Goal: Ask a question

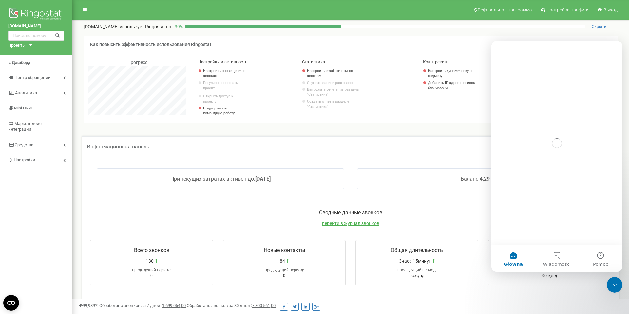
scroll to position [393, 557]
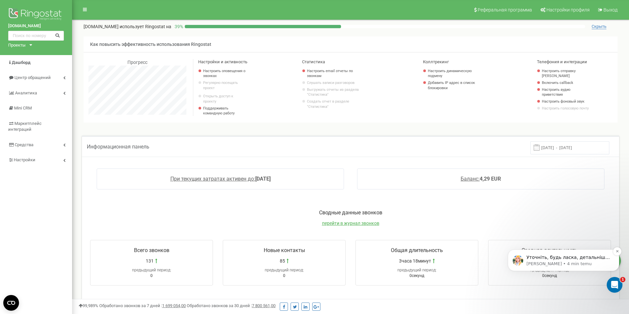
click at [579, 259] on p "Уточніть, будь ласка, детальніше що саме не так працює?" at bounding box center [569, 257] width 85 height 7
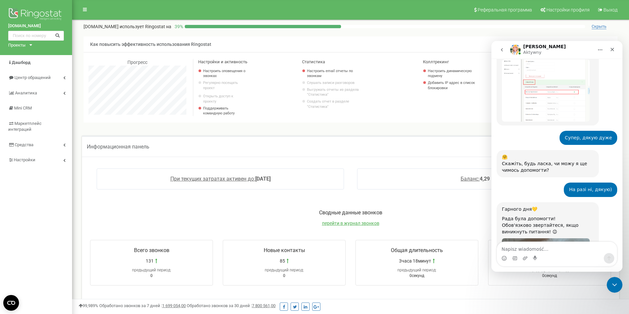
scroll to position [2494, 0]
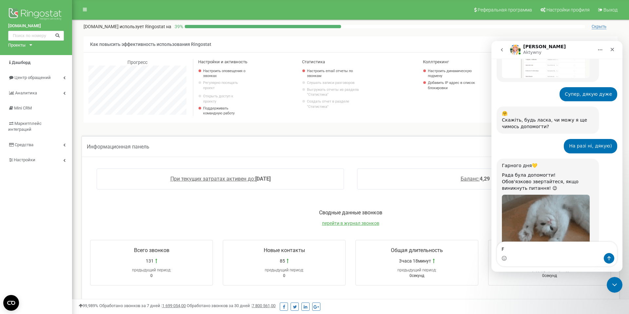
type textarea "F"
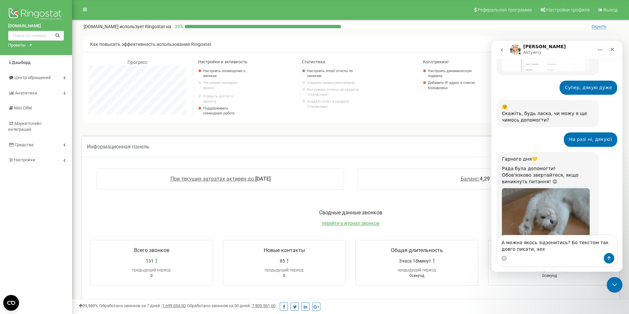
type textarea "А можна якось зідзонитись? Бо текстом так довго писати, хех"
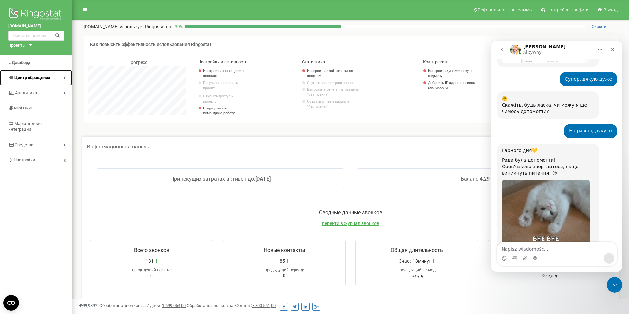
click at [45, 76] on span "Центр обращений" at bounding box center [32, 77] width 36 height 5
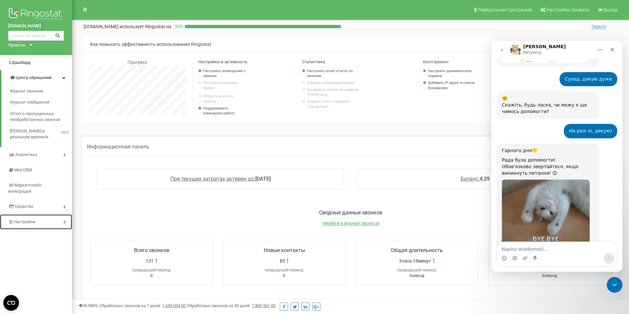
click at [39, 219] on link "Настройки" at bounding box center [36, 221] width 72 height 15
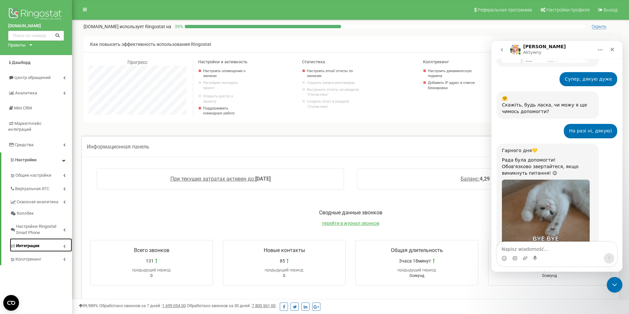
click at [32, 243] on span "Интеграция" at bounding box center [27, 246] width 23 height 6
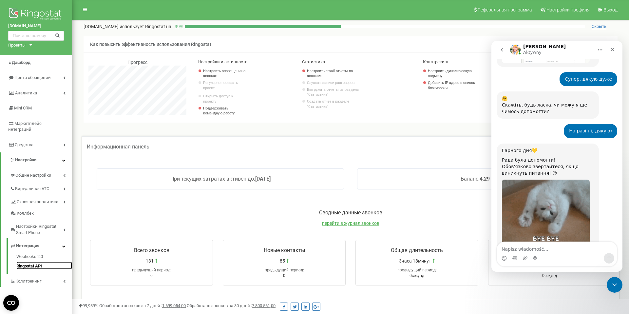
click at [26, 262] on link "Ringostat API" at bounding box center [44, 266] width 56 height 8
